Goal: Task Accomplishment & Management: Complete application form

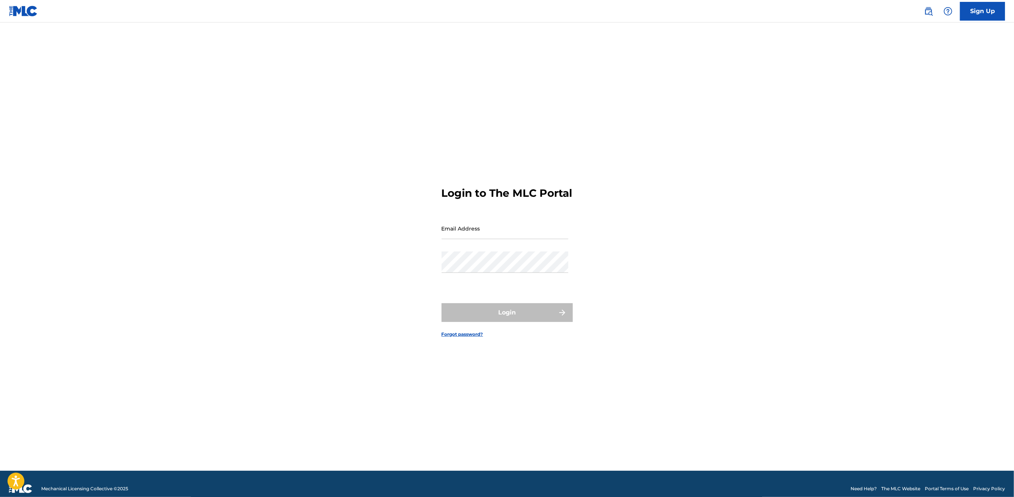
click at [480, 233] on input "Email Address" at bounding box center [505, 228] width 127 height 21
type input "[PERSON_NAME][EMAIL_ADDRESS][PERSON_NAME][DOMAIN_NAME]"
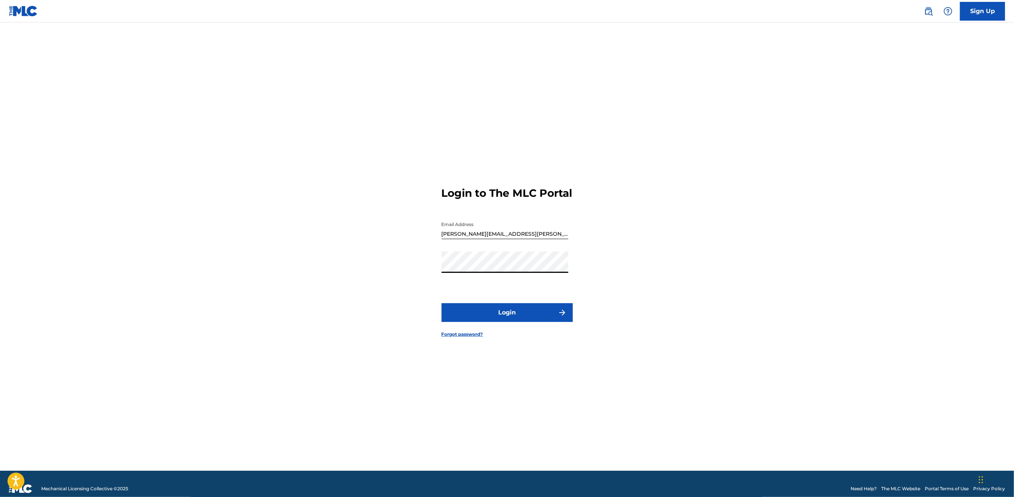
click at [486, 319] on button "Login" at bounding box center [507, 312] width 131 height 19
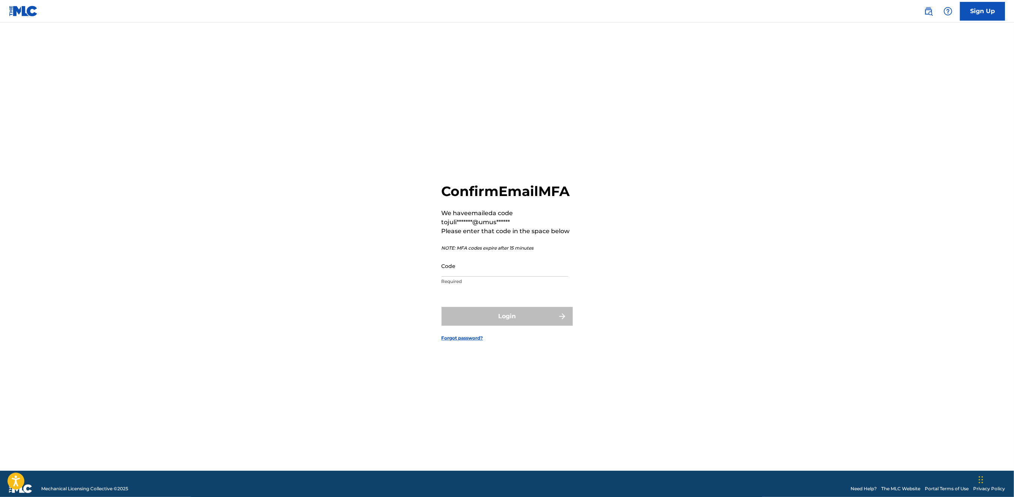
click at [478, 277] on input "Code" at bounding box center [505, 265] width 127 height 21
click at [534, 276] on input "Code" at bounding box center [505, 265] width 127 height 21
paste input "046244"
type input "046244"
click at [530, 324] on button "Login" at bounding box center [507, 316] width 131 height 19
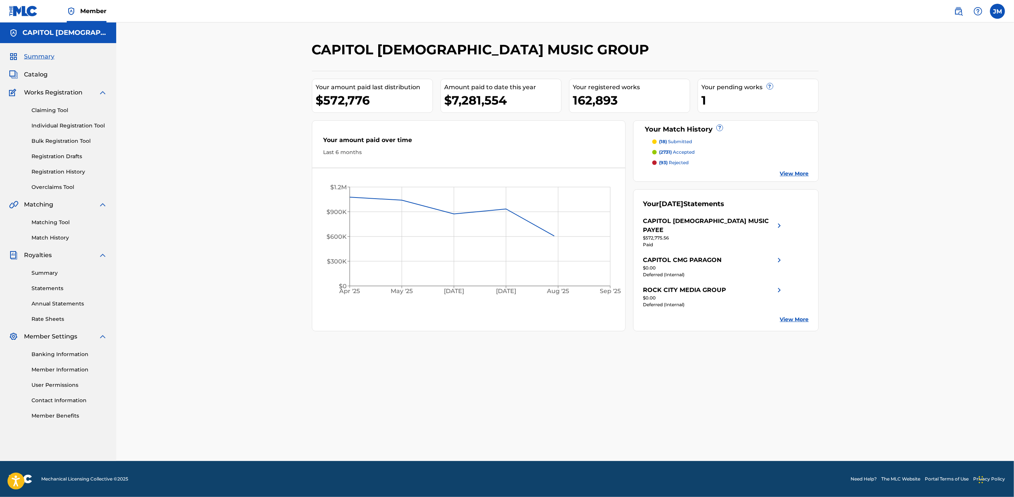
click at [53, 123] on link "Individual Registration Tool" at bounding box center [69, 126] width 76 height 8
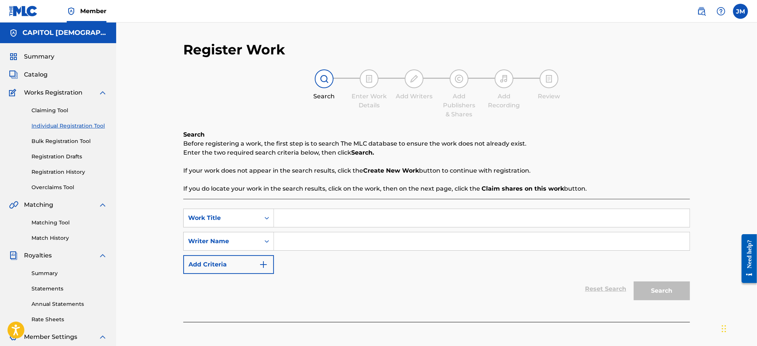
click at [325, 220] on input "Search Form" at bounding box center [482, 218] width 416 height 18
paste input "The King Is In The Room"
type input "The King Is In The Room"
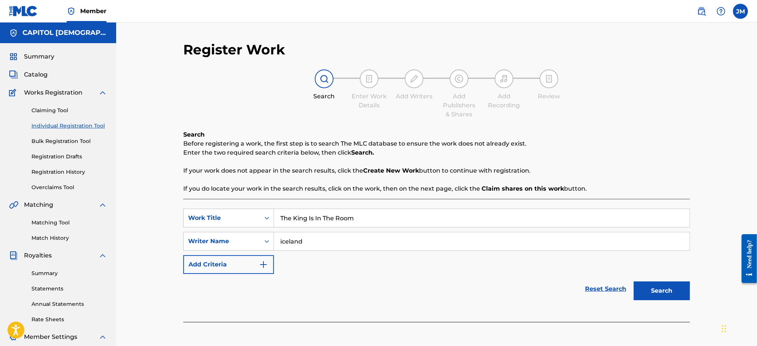
type input "iceland"
click at [634, 281] on button "Search" at bounding box center [662, 290] width 56 height 19
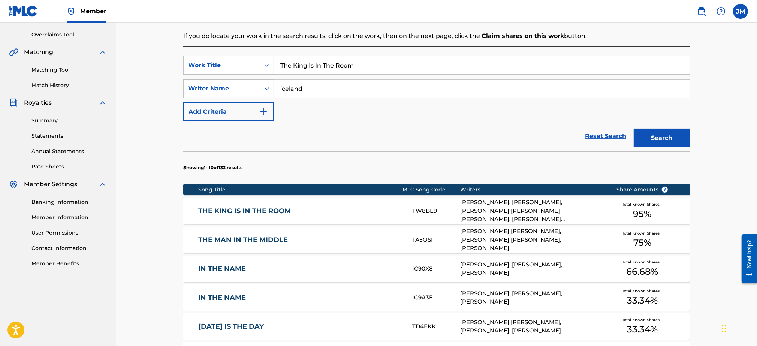
scroll to position [171, 0]
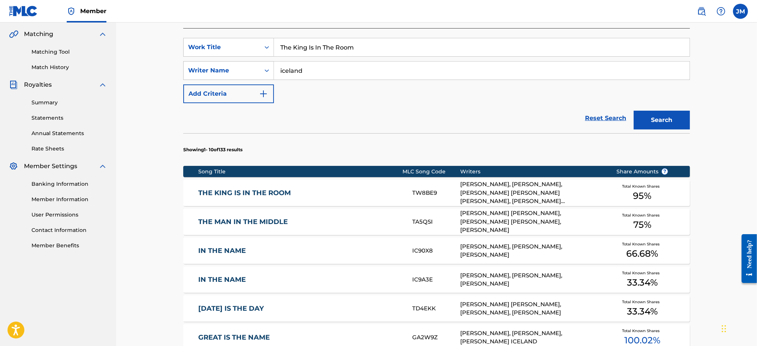
click at [246, 192] on link "THE KING IS IN THE ROOM" at bounding box center [301, 193] width 204 height 9
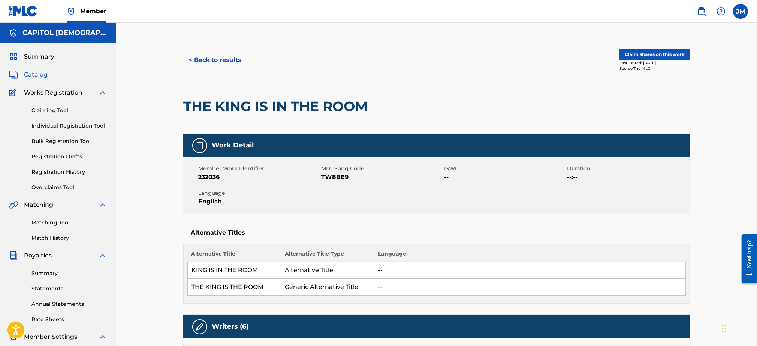
click at [229, 58] on button "< Back to results" at bounding box center [214, 60] width 63 height 19
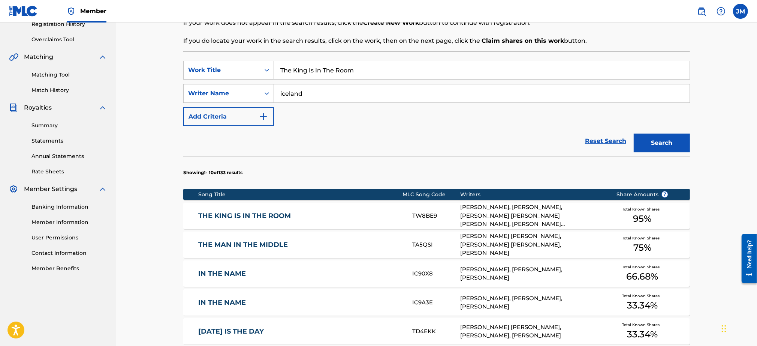
scroll to position [216, 0]
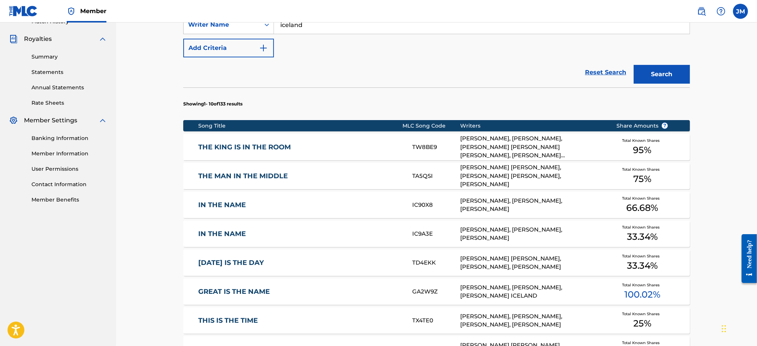
click at [256, 148] on link "THE KING IS IN THE ROOM" at bounding box center [301, 147] width 204 height 9
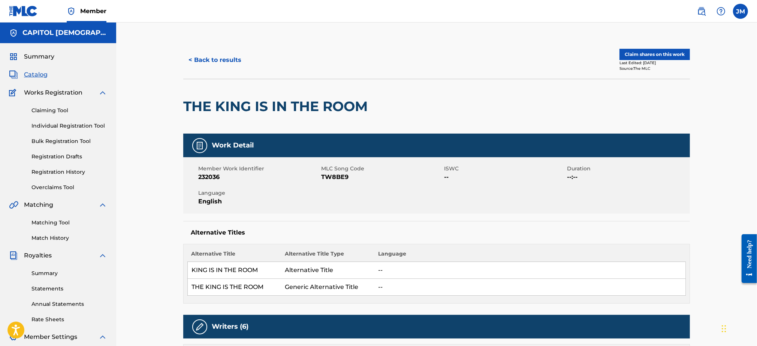
click at [664, 59] on button "Claim shares on this work" at bounding box center [655, 54] width 70 height 11
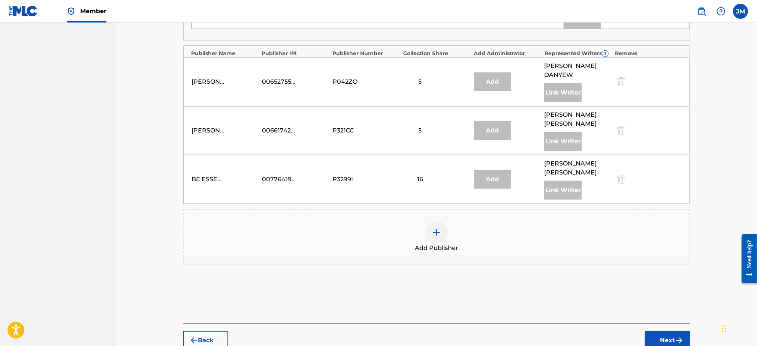
scroll to position [591, 0]
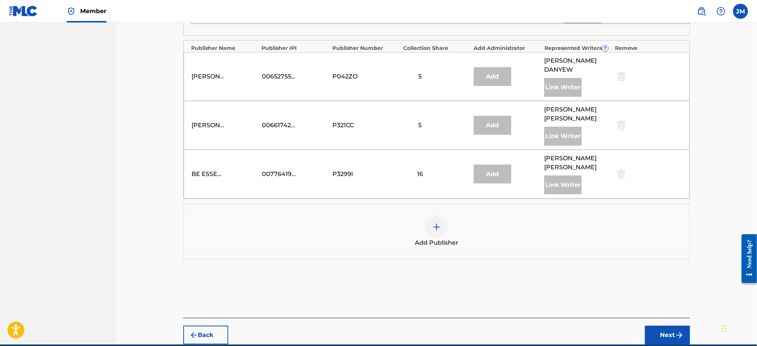
click at [418, 230] on div "Add Publisher" at bounding box center [436, 231] width 505 height 31
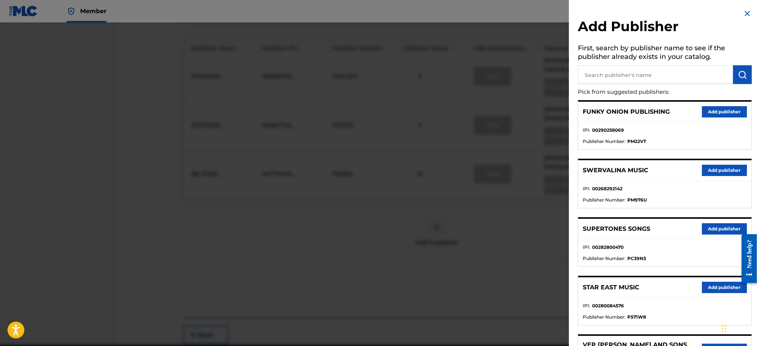
click at [614, 72] on input "text" at bounding box center [655, 74] width 155 height 19
type input "w"
type input "songs for tim"
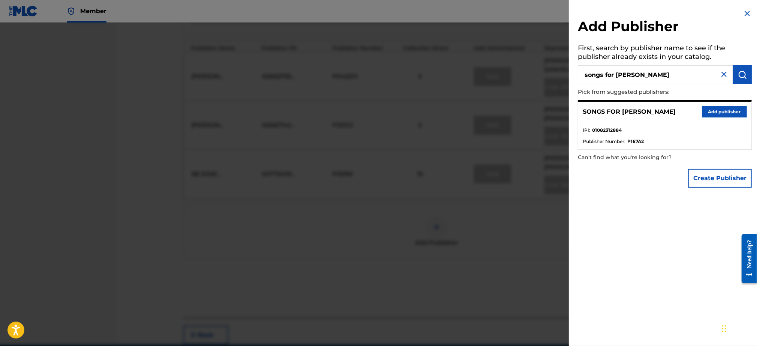
click at [730, 110] on button "Add publisher" at bounding box center [724, 111] width 45 height 11
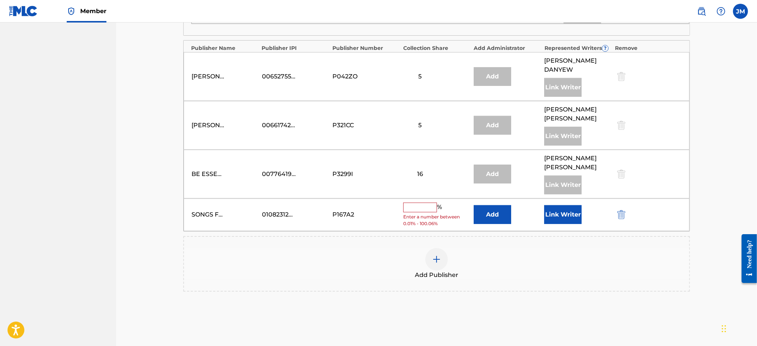
click at [504, 214] on button "Add" at bounding box center [492, 214] width 37 height 19
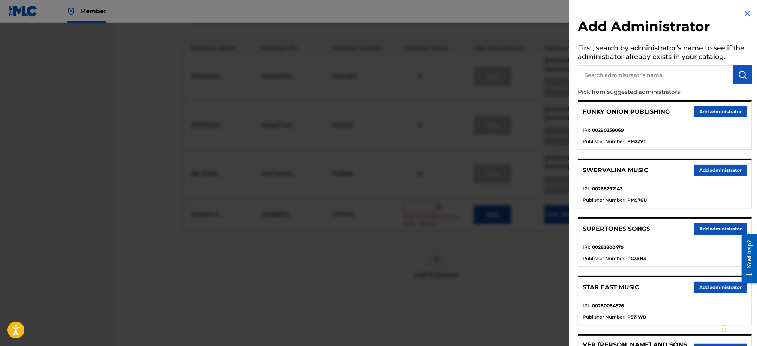
click at [652, 74] on input "text" at bounding box center [655, 74] width 155 height 19
type input "paragon"
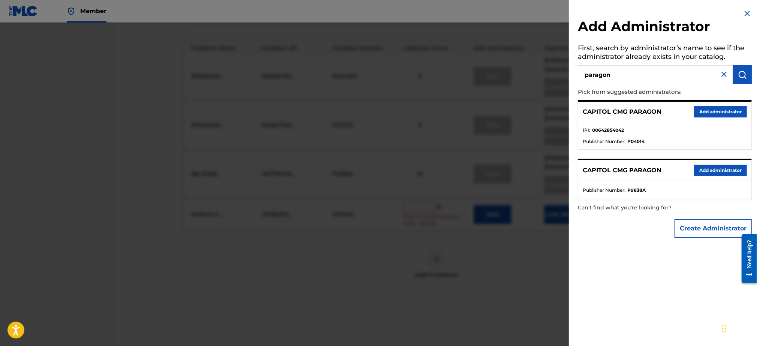
click at [733, 113] on button "Add administrator" at bounding box center [720, 111] width 53 height 11
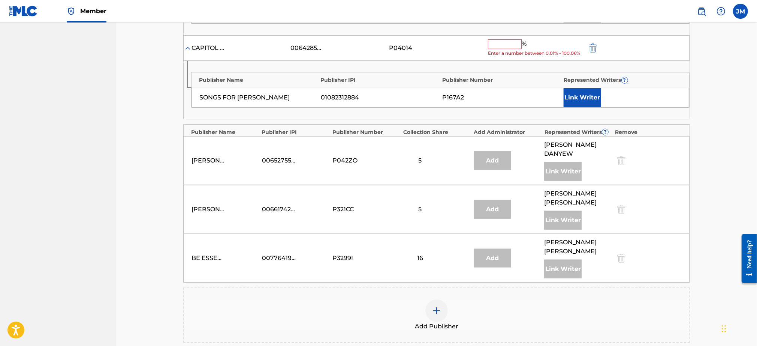
click at [510, 39] on div "CAPITOL CMG PARAGON 00642854042 P04014 % Enter a number between 0.01% - 100.06%" at bounding box center [437, 48] width 506 height 26
click at [511, 43] on input "text" at bounding box center [505, 44] width 34 height 10
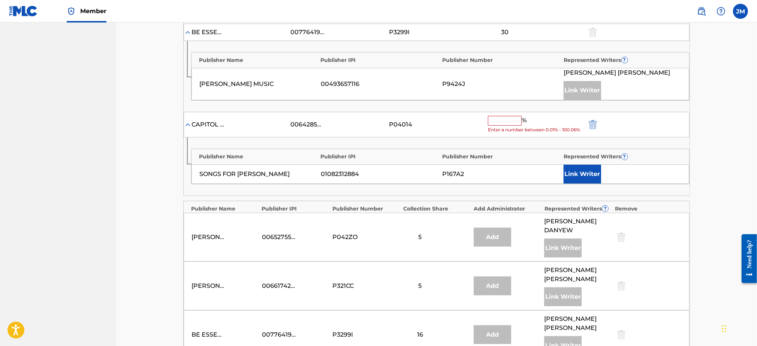
scroll to position [515, 0]
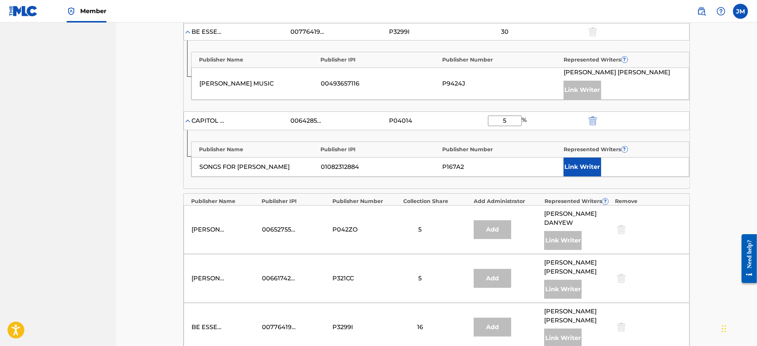
type input "5"
click at [585, 169] on button "Link Writer" at bounding box center [582, 166] width 37 height 19
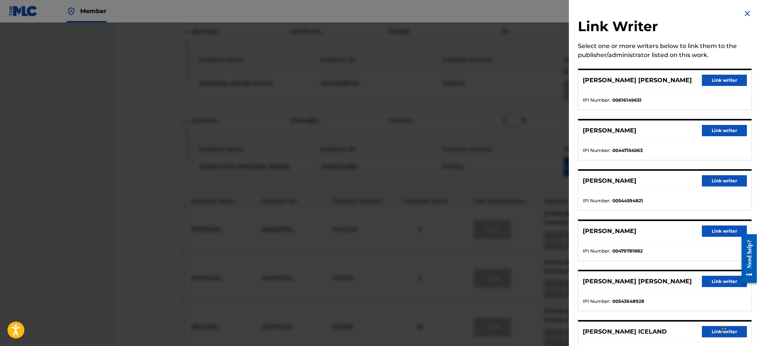
scroll to position [31, 0]
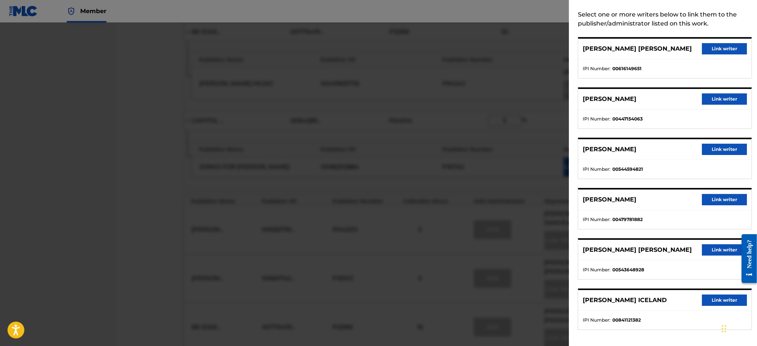
click at [708, 298] on button "Link writer" at bounding box center [724, 299] width 45 height 11
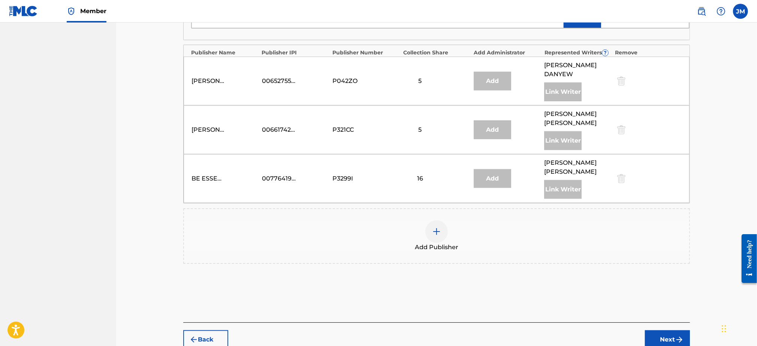
scroll to position [714, 0]
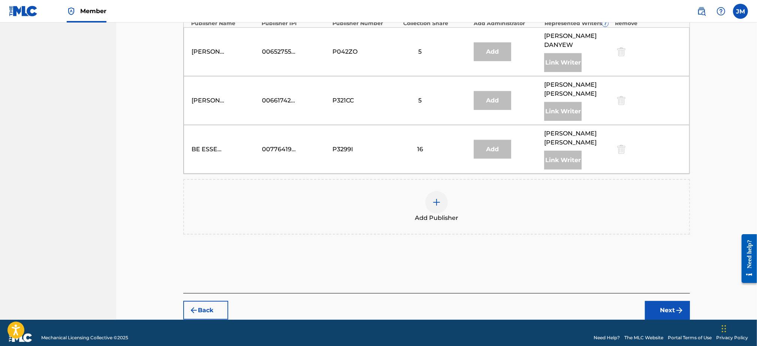
click at [662, 301] on button "Next" at bounding box center [667, 310] width 45 height 19
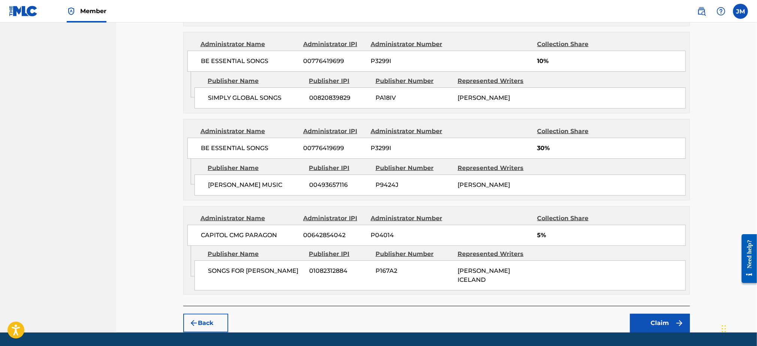
scroll to position [715, 0]
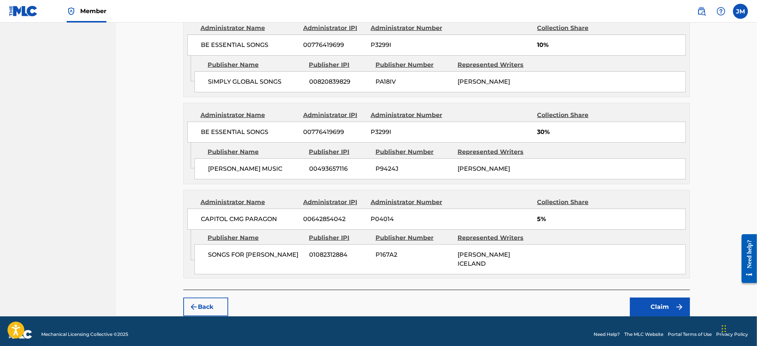
click at [662, 302] on button "Claim" at bounding box center [660, 306] width 60 height 19
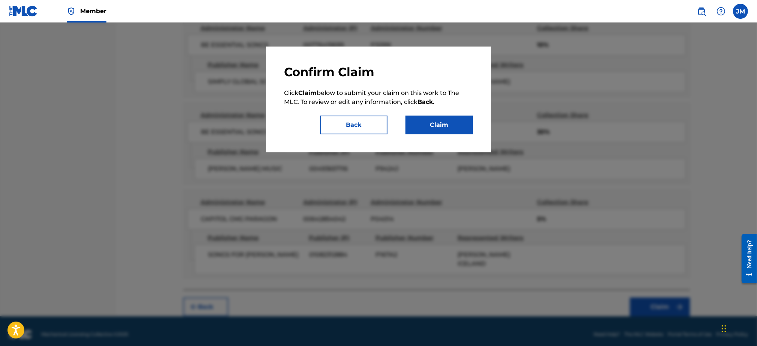
click at [420, 130] on button "Claim" at bounding box center [439, 124] width 67 height 19
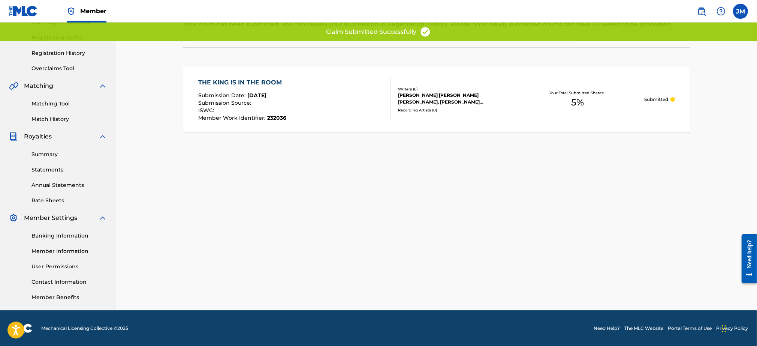
scroll to position [0, 0]
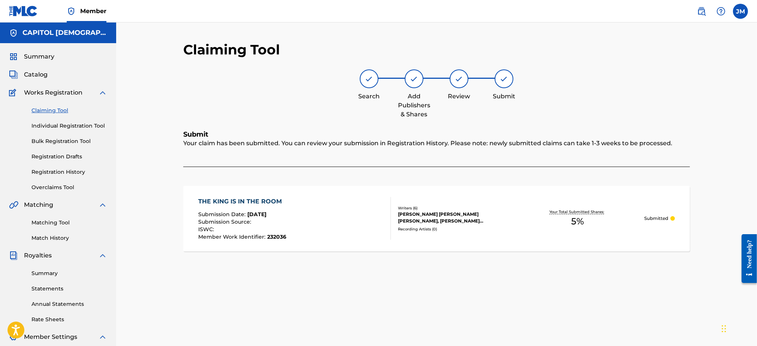
click at [26, 76] on span "Catalog" at bounding box center [36, 74] width 24 height 9
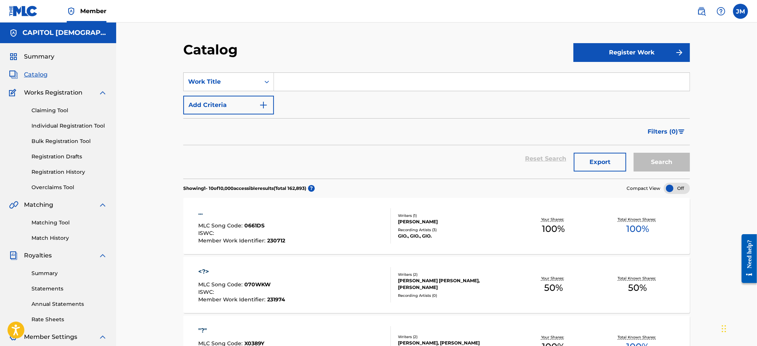
click at [46, 126] on link "Individual Registration Tool" at bounding box center [69, 126] width 76 height 8
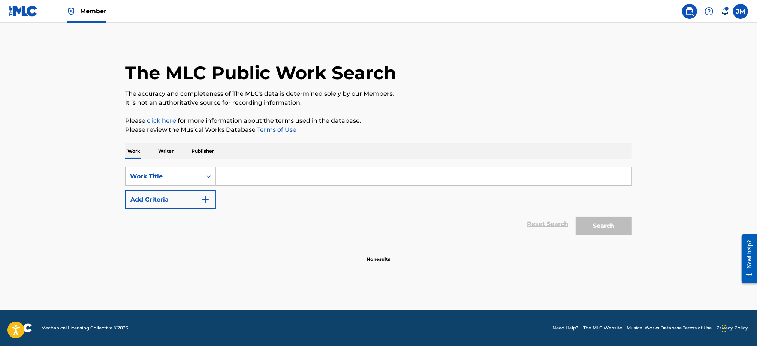
click at [206, 148] on p "Publisher" at bounding box center [202, 151] width 27 height 16
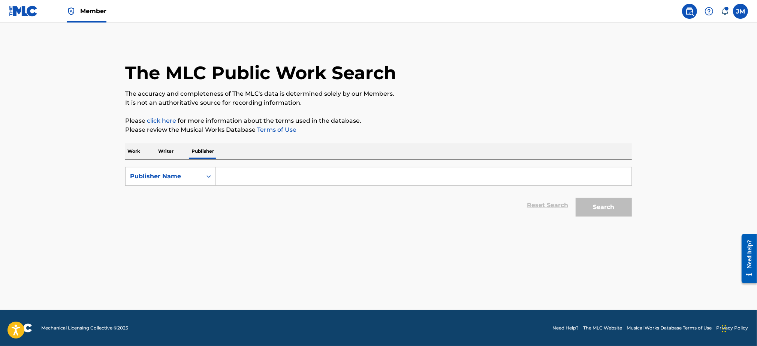
click at [231, 174] on input "Search Form" at bounding box center [424, 176] width 416 height 18
type input "viva drive"
click at [576, 198] on button "Search" at bounding box center [604, 207] width 56 height 19
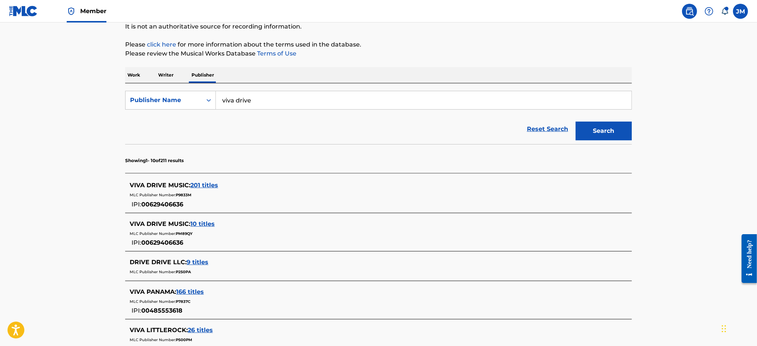
scroll to position [118, 0]
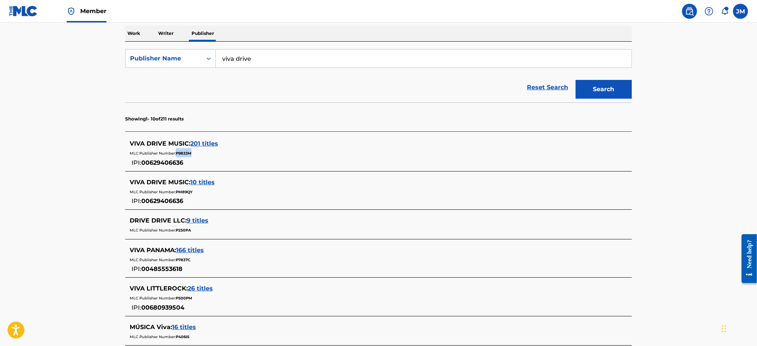
drag, startPoint x: 194, startPoint y: 155, endPoint x: 177, endPoint y: 153, distance: 17.3
click at [177, 153] on div "MLC Publisher Number: P9833M" at bounding box center [369, 152] width 478 height 9
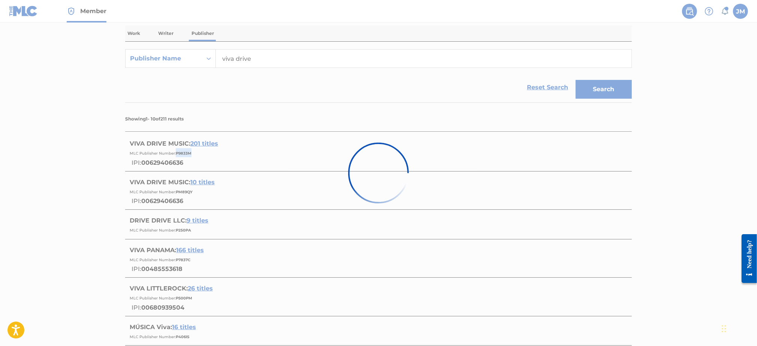
copy span "P9833M"
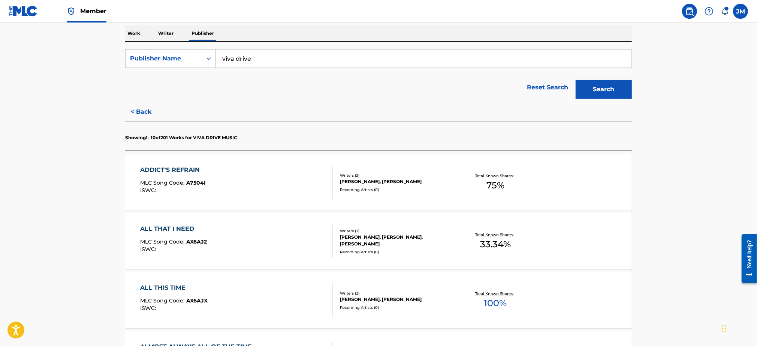
click at [307, 178] on div "ADDICT'S REFRAIN MLC Song Code : A7504I ISWC :" at bounding box center [237, 182] width 193 height 34
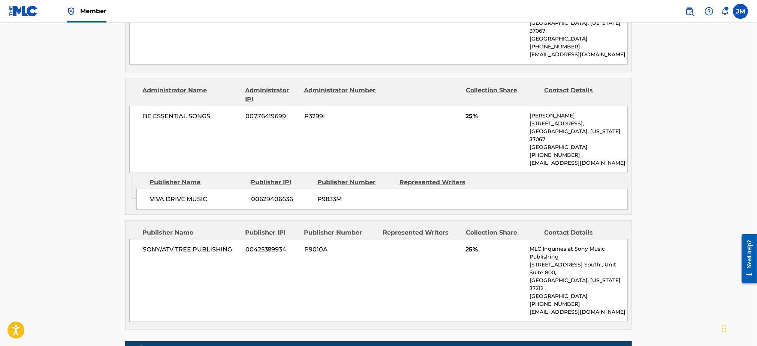
scroll to position [405, 0]
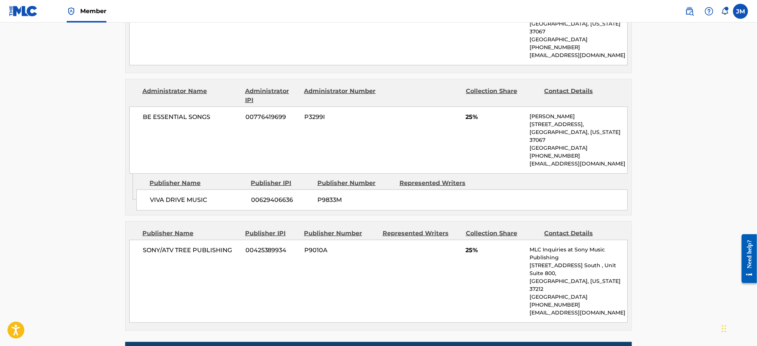
click at [335, 200] on span "P9833M" at bounding box center [355, 199] width 76 height 9
copy span "P9833M"
click at [278, 200] on span "00629406636" at bounding box center [281, 199] width 61 height 9
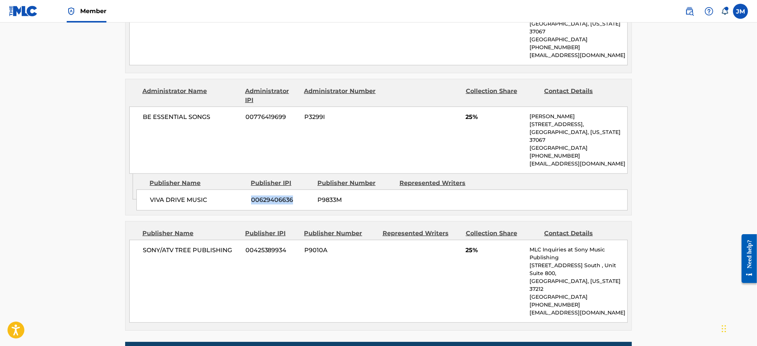
copy span "00629406636"
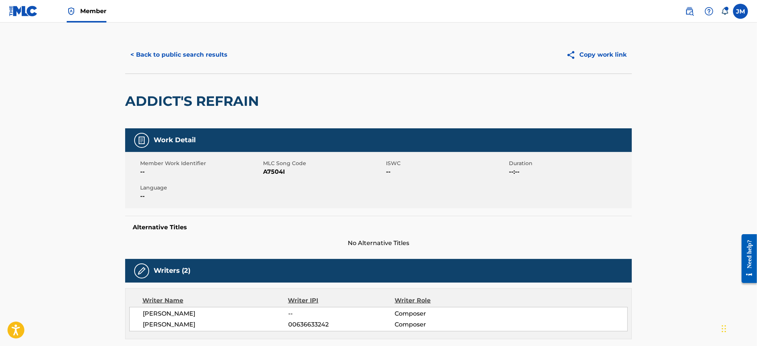
scroll to position [75, 0]
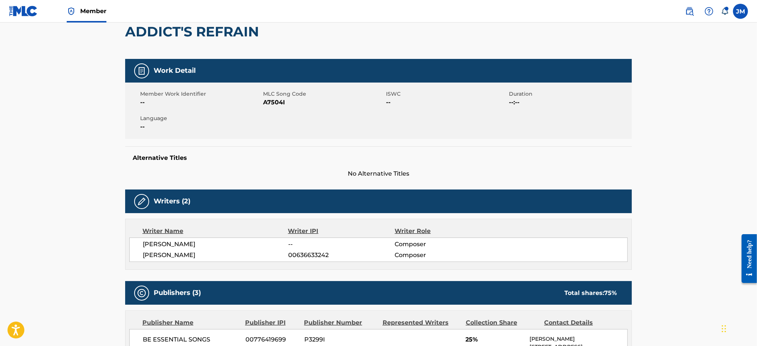
click at [314, 254] on span "00636633242" at bounding box center [341, 254] width 106 height 9
copy span "00636633242"
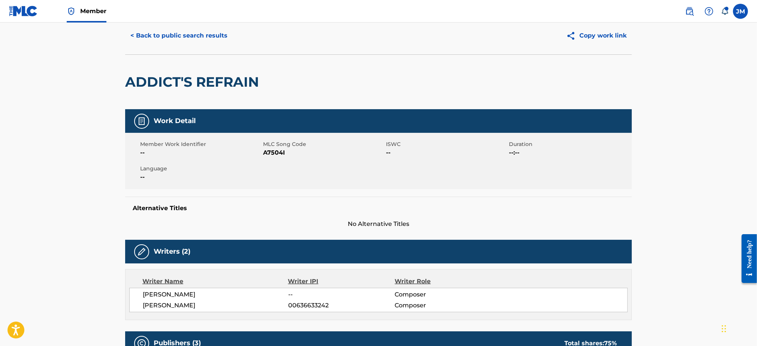
click at [400, 134] on div "Member Work Identifier -- MLC Song Code A7504I ISWC -- Duration --:-- Language …" at bounding box center [378, 161] width 507 height 56
